Goal: Find specific page/section: Find specific page/section

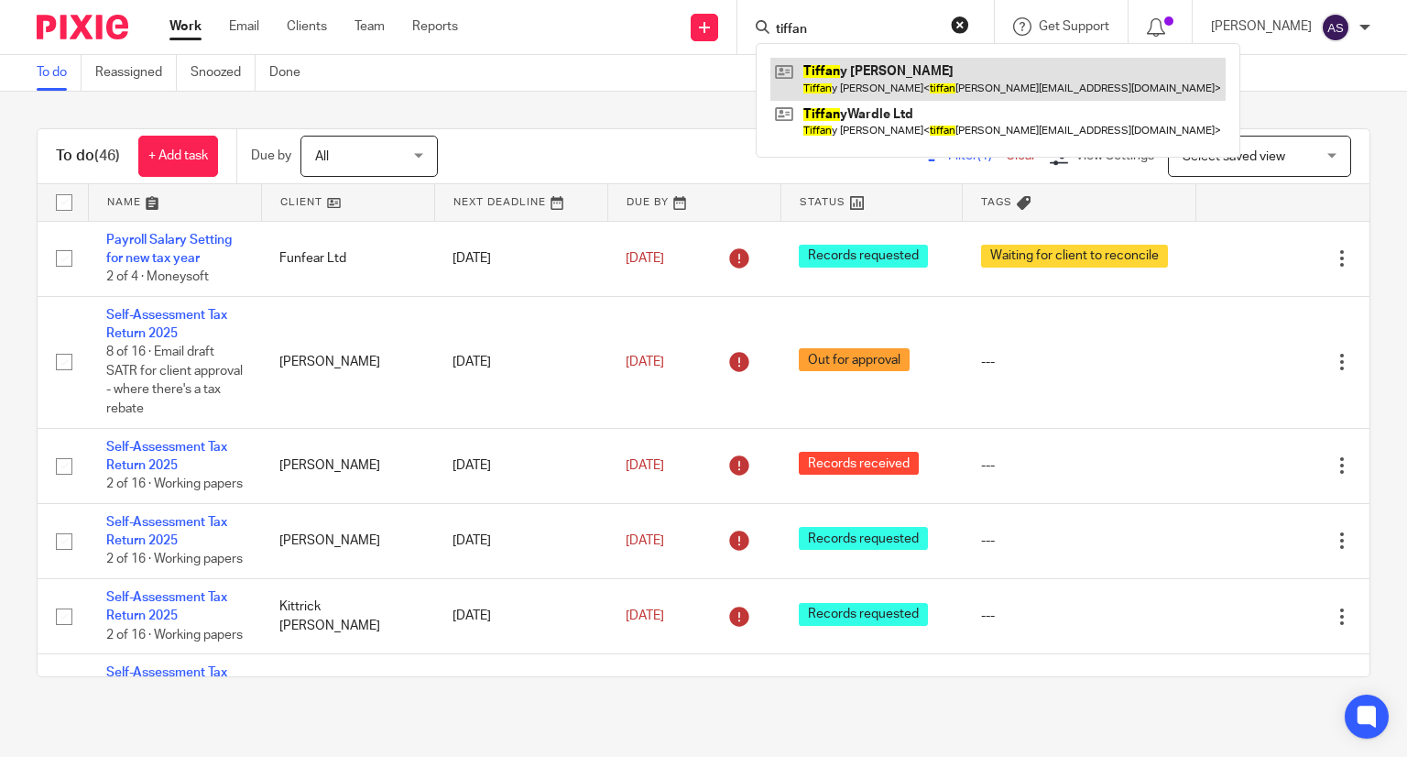
type input "tiffan"
click at [910, 86] on link at bounding box center [998, 79] width 455 height 42
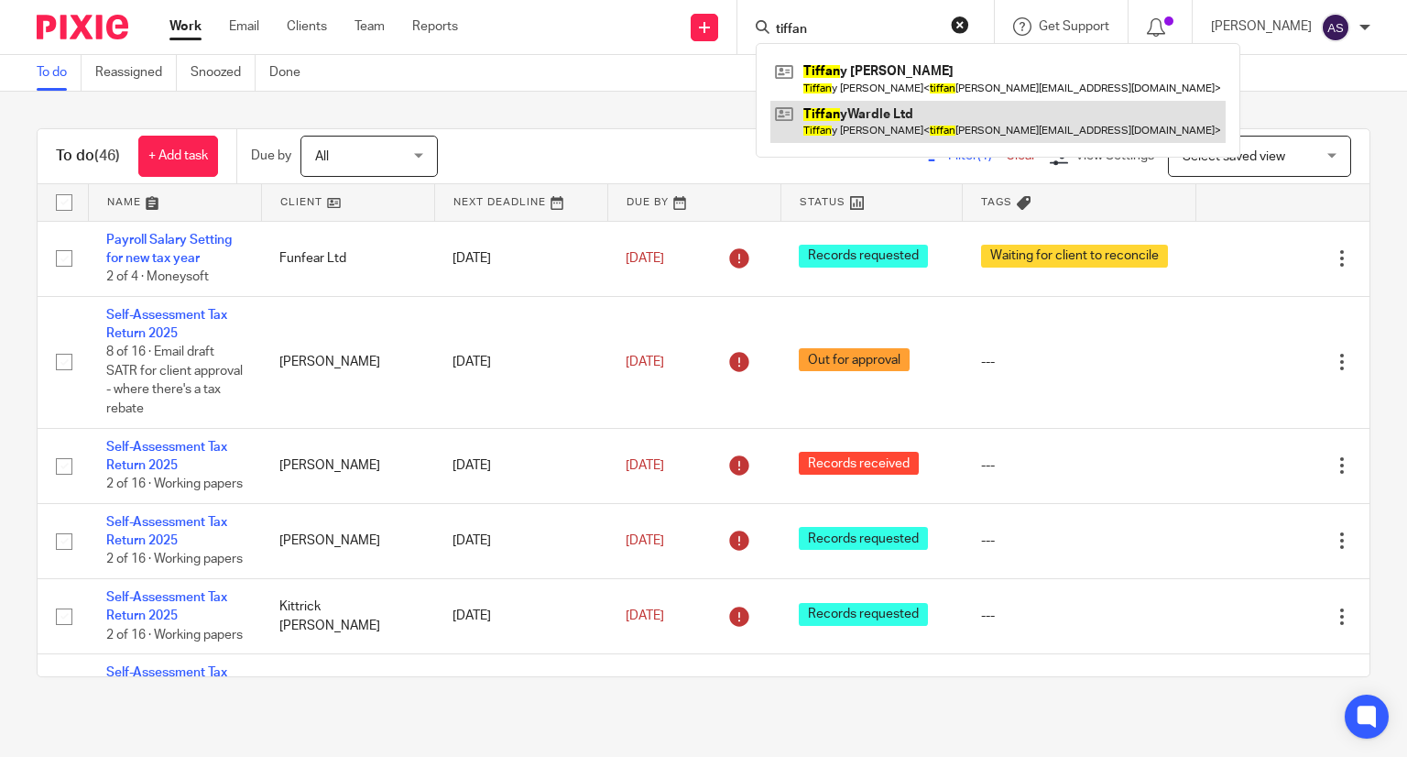
click at [900, 135] on link at bounding box center [998, 122] width 455 height 42
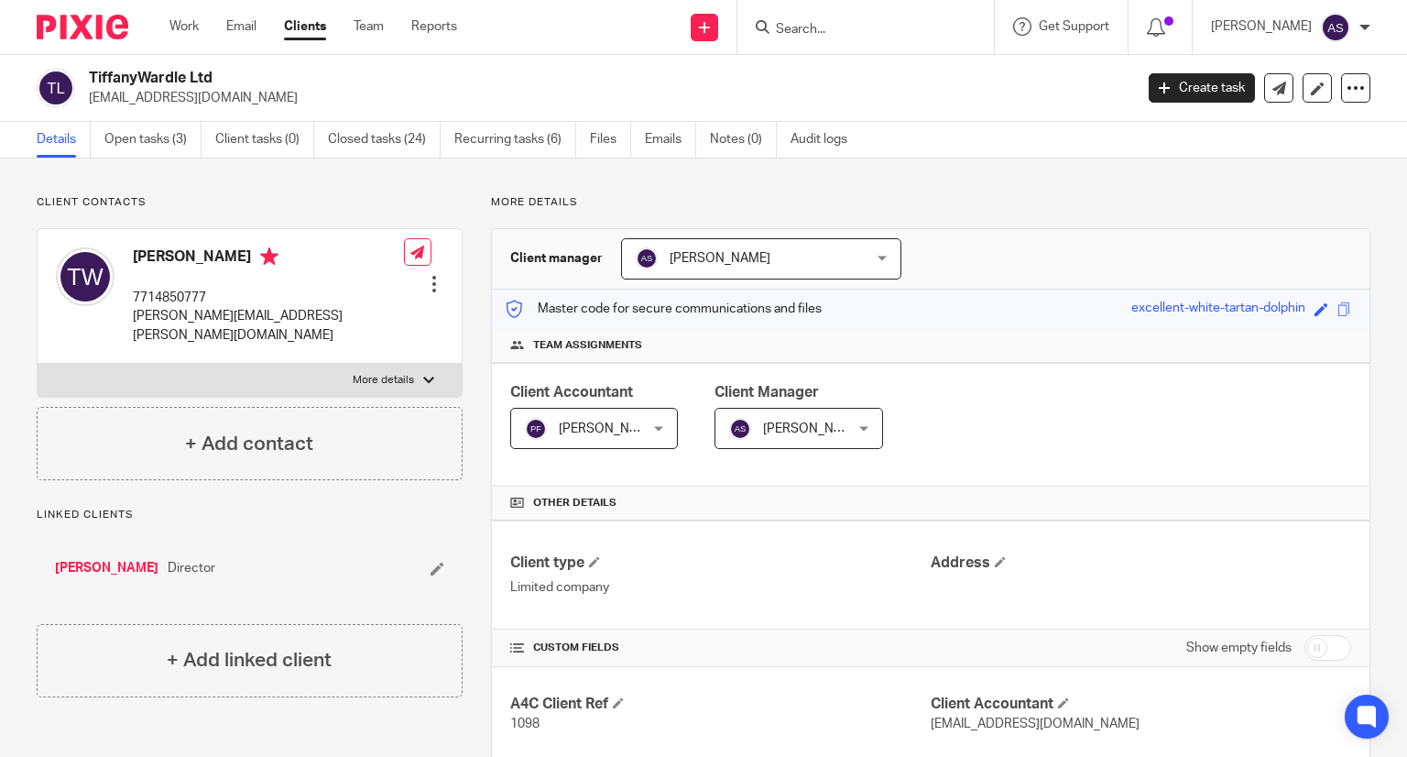
drag, startPoint x: 88, startPoint y: 72, endPoint x: 250, endPoint y: 76, distance: 162.2
click at [250, 76] on div "TiffanyWardle Ltd tiffanyguides@gmail.com" at bounding box center [579, 88] width 1085 height 38
copy h2 "TiffanyWardle Ltd"
click at [197, 139] on link "Open tasks (3)" at bounding box center [152, 140] width 97 height 36
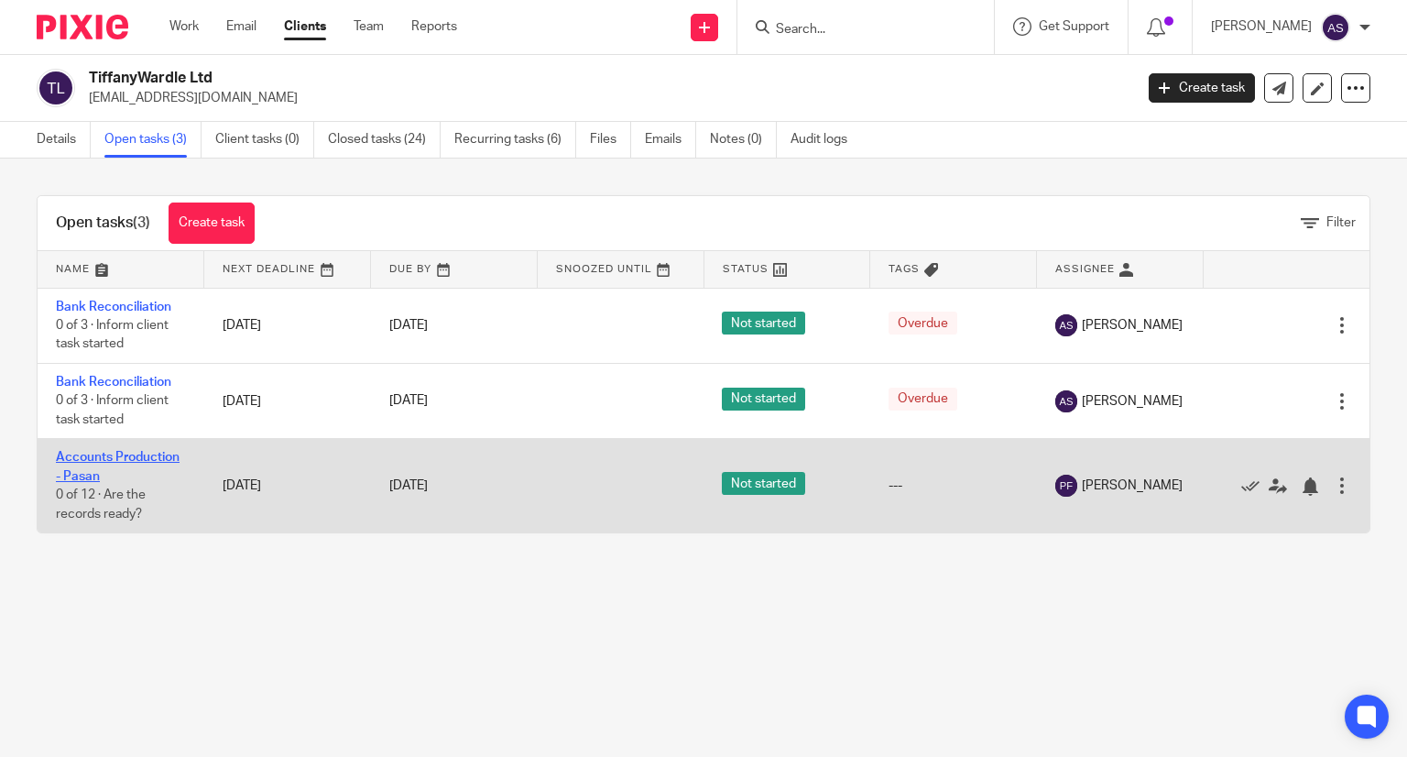
click at [116, 462] on link "Accounts Production - Pasan" at bounding box center [118, 466] width 124 height 31
